Goal: Navigation & Orientation: Find specific page/section

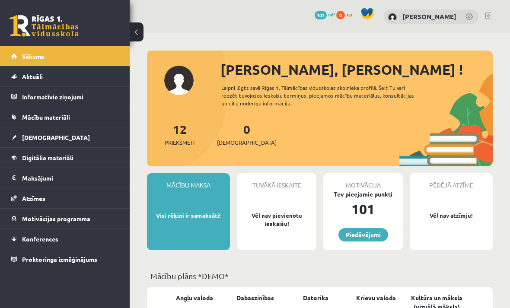
click at [174, 138] on span "Priekšmeti" at bounding box center [180, 142] width 30 height 9
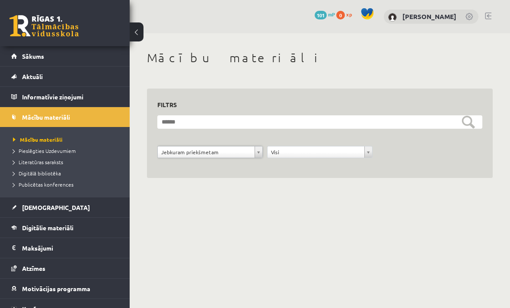
click at [139, 31] on button at bounding box center [137, 31] width 14 height 19
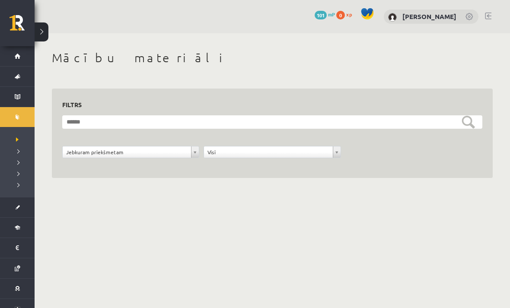
click at [47, 38] on button at bounding box center [42, 31] width 14 height 19
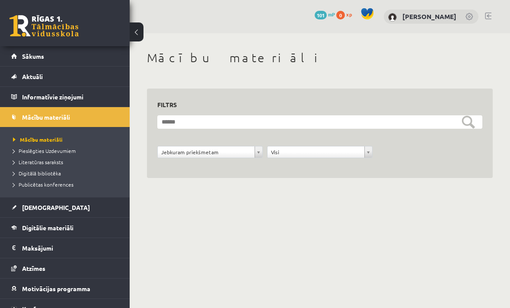
click at [143, 32] on button at bounding box center [137, 31] width 14 height 19
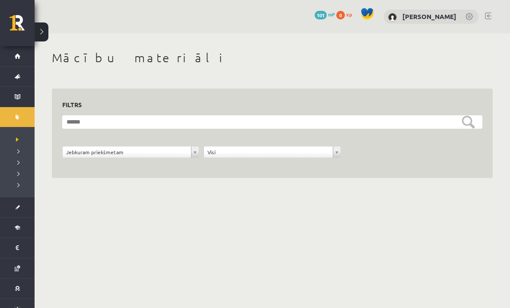
click at [434, 19] on link "[PERSON_NAME]" at bounding box center [429, 16] width 54 height 9
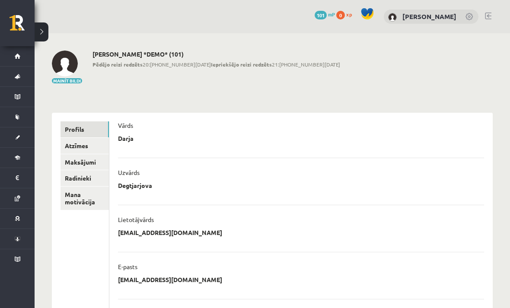
click at [77, 143] on link "Atzīmes" at bounding box center [85, 146] width 48 height 16
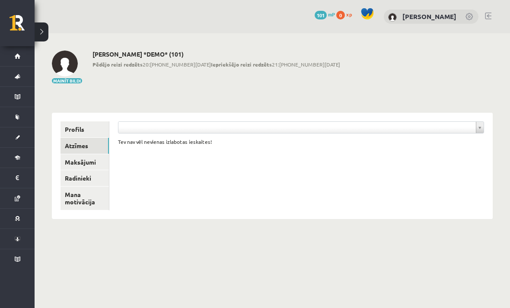
click at [78, 160] on link "Maksājumi" at bounding box center [85, 162] width 48 height 16
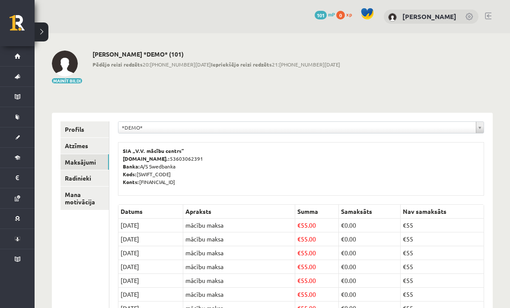
click at [76, 182] on link "Radinieki" at bounding box center [85, 178] width 48 height 16
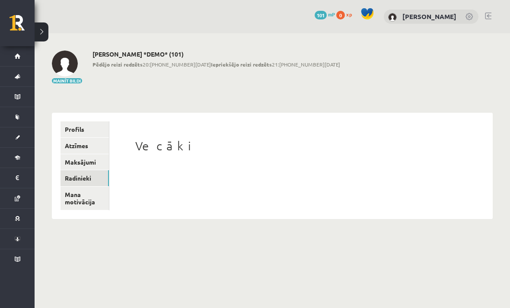
click at [86, 197] on link "Mana motivācija" at bounding box center [85, 198] width 48 height 23
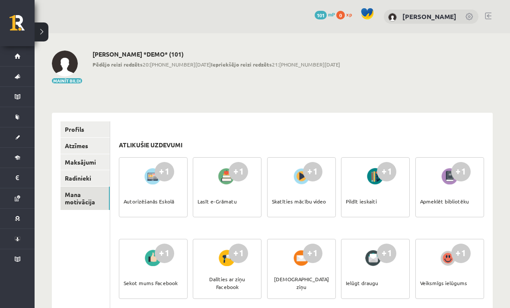
click at [73, 129] on link "Profils" at bounding box center [85, 129] width 49 height 16
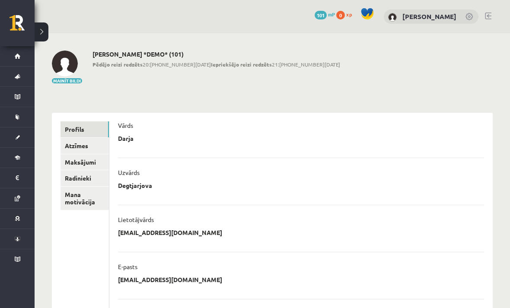
click at [72, 74] on img at bounding box center [65, 64] width 26 height 26
click at [62, 67] on img at bounding box center [65, 64] width 26 height 26
click at [137, 54] on h2 "Darja Degtjarjova *DEMO* (101)" at bounding box center [217, 54] width 248 height 7
click at [67, 82] on button "Mainīt bildi" at bounding box center [67, 80] width 30 height 5
click at [63, 68] on img at bounding box center [65, 64] width 26 height 26
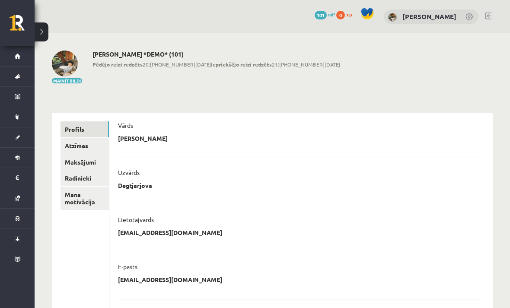
click at [60, 59] on img at bounding box center [65, 64] width 26 height 26
click at [11, 56] on span "Sākums" at bounding box center [11, 56] width 0 height 0
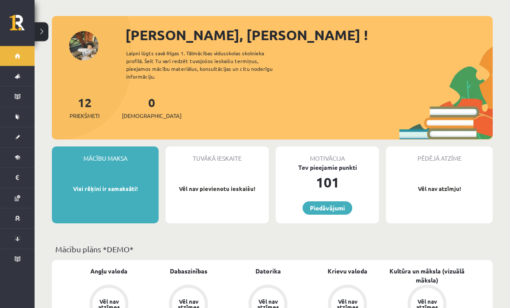
scroll to position [35, 0]
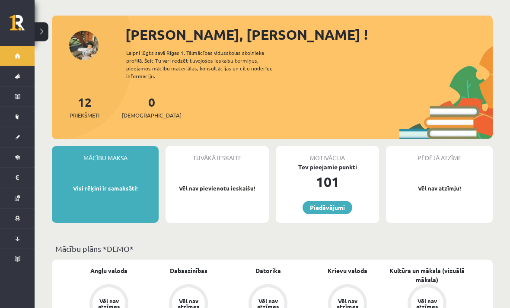
click at [99, 147] on div "Mācību maksa" at bounding box center [105, 155] width 107 height 16
click at [104, 171] on div "Mācību maksa Visi rēķini ir samaksāti!" at bounding box center [105, 185] width 107 height 77
click at [78, 147] on div "Mācību maksa" at bounding box center [105, 155] width 107 height 16
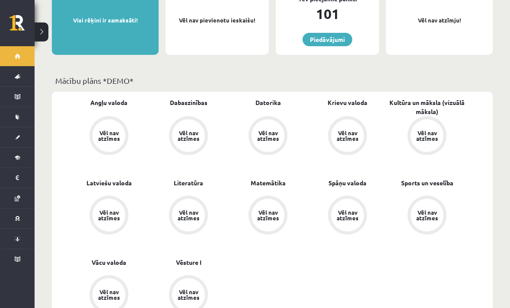
scroll to position [204, 0]
